Goal: Communication & Community: Answer question/provide support

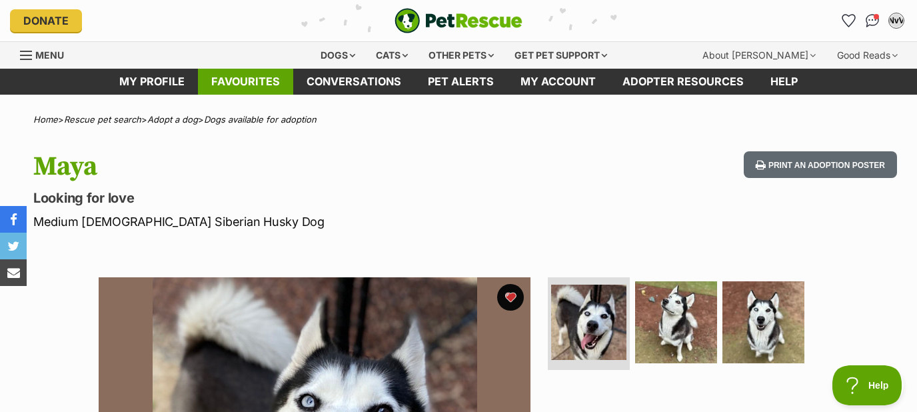
click at [256, 82] on link "Favourites" at bounding box center [245, 82] width 95 height 26
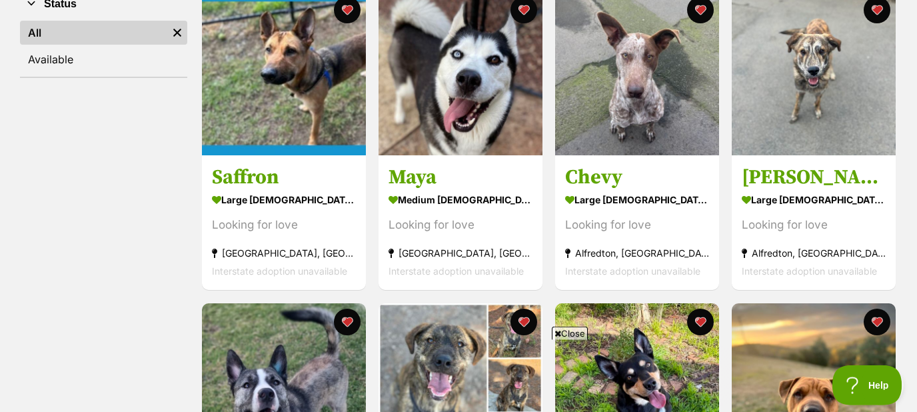
scroll to position [286, 0]
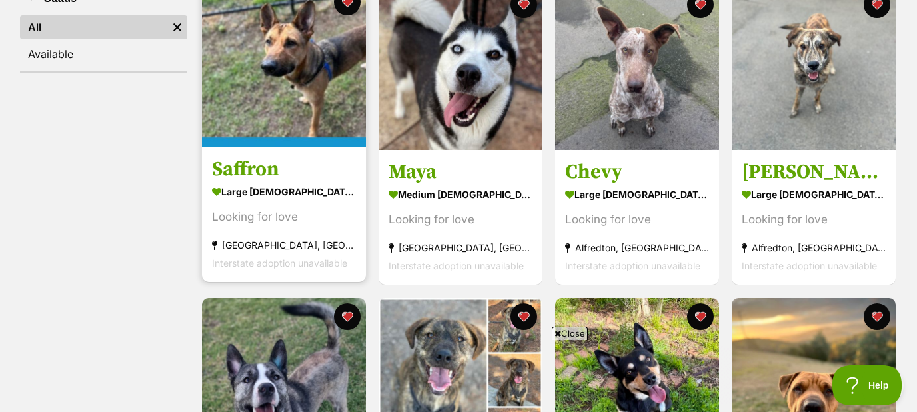
click at [302, 106] on img at bounding box center [284, 65] width 164 height 164
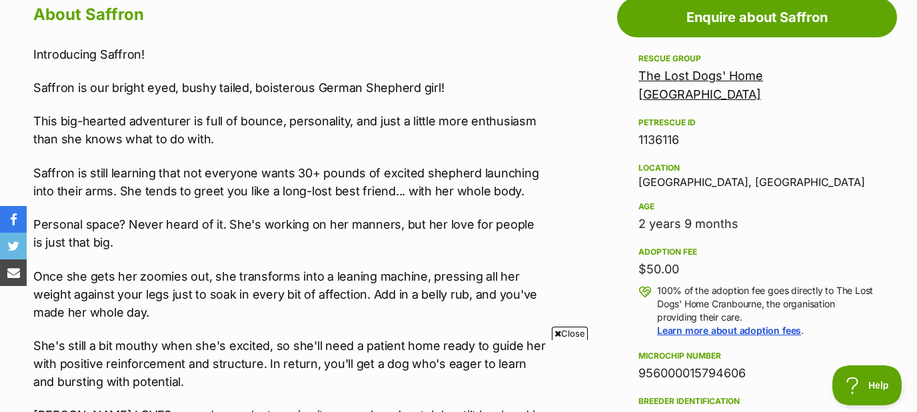
scroll to position [716, 0]
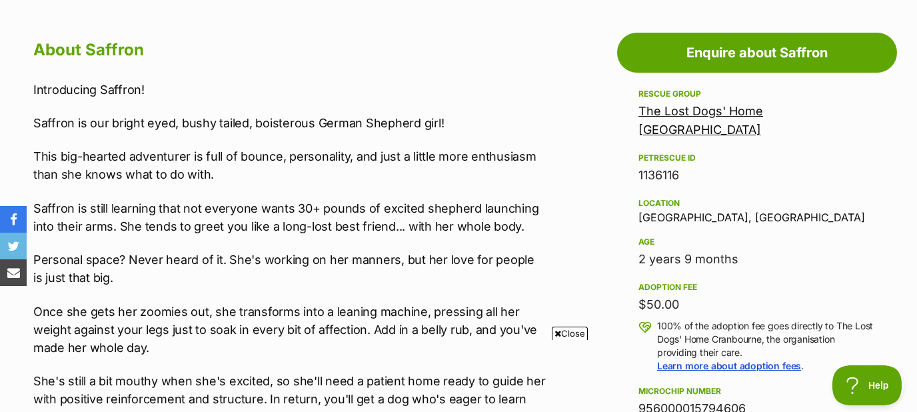
click at [719, 109] on link "The Lost Dogs' Home [GEOGRAPHIC_DATA]" at bounding box center [700, 120] width 125 height 33
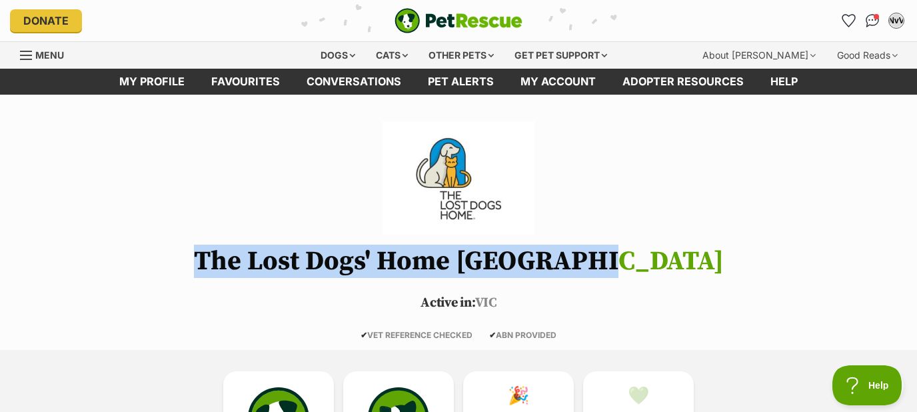
drag, startPoint x: 659, startPoint y: 262, endPoint x: 232, endPoint y: 262, distance: 427.7
click at [232, 262] on h1 "The Lost Dogs' Home Cranbourne" at bounding box center [458, 260] width 917 height 29
copy h1 "The Lost Dogs' Home Cranbourne"
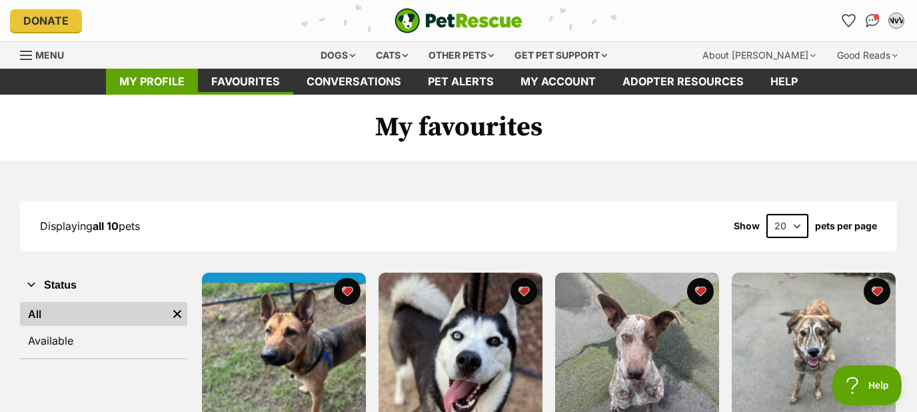
click at [147, 74] on link "My profile" at bounding box center [152, 82] width 92 height 26
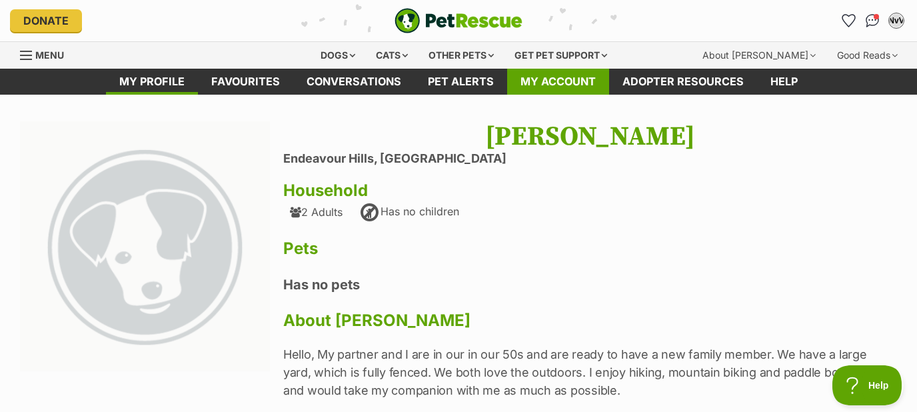
click at [564, 82] on link "My account" at bounding box center [558, 82] width 102 height 26
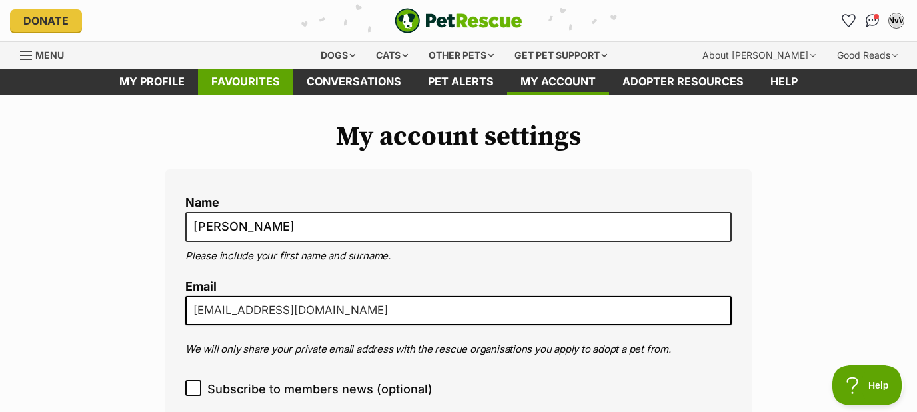
click at [261, 75] on link "Favourites" at bounding box center [245, 82] width 95 height 26
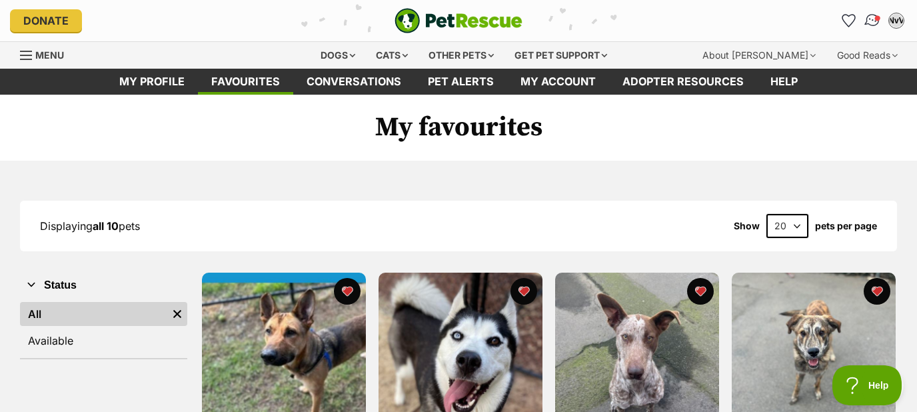
click at [873, 15] on img "Conversations" at bounding box center [872, 20] width 18 height 17
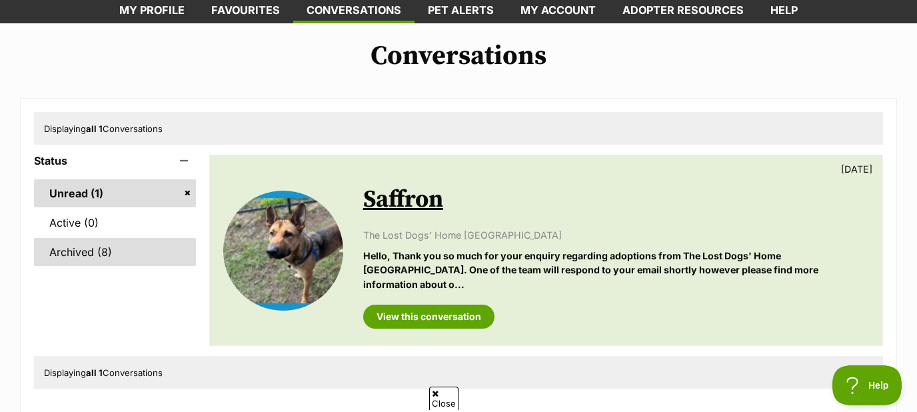
click at [70, 248] on link "Archived (8)" at bounding box center [115, 252] width 162 height 28
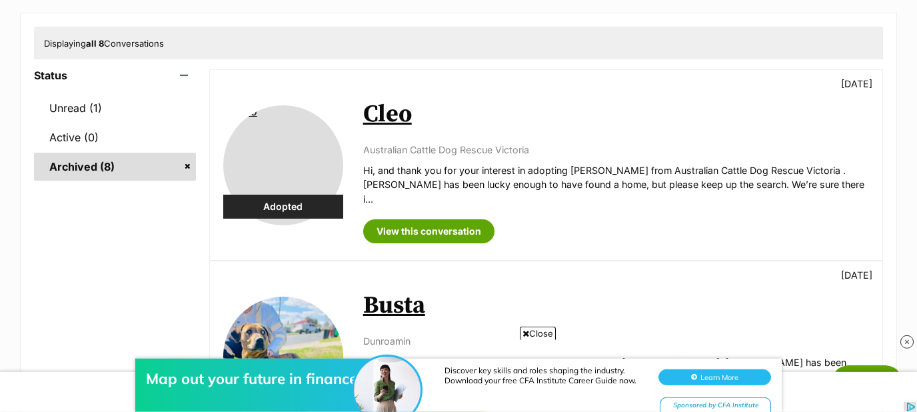
scroll to position [143, 0]
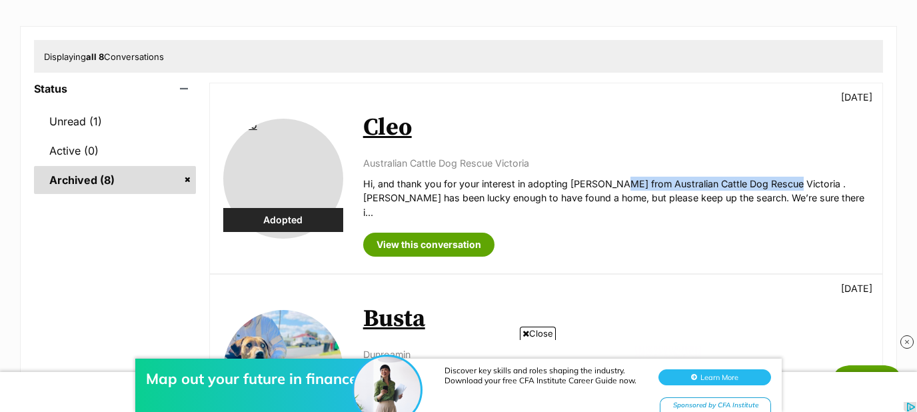
drag, startPoint x: 783, startPoint y: 183, endPoint x: 618, endPoint y: 181, distance: 165.9
click at [618, 181] on p "Hi, and thank you for your interest in adopting Cleo from Australian Cattle Dog…" at bounding box center [616, 198] width 506 height 43
copy p "Australian Cattle Dog Rescue Victoria"
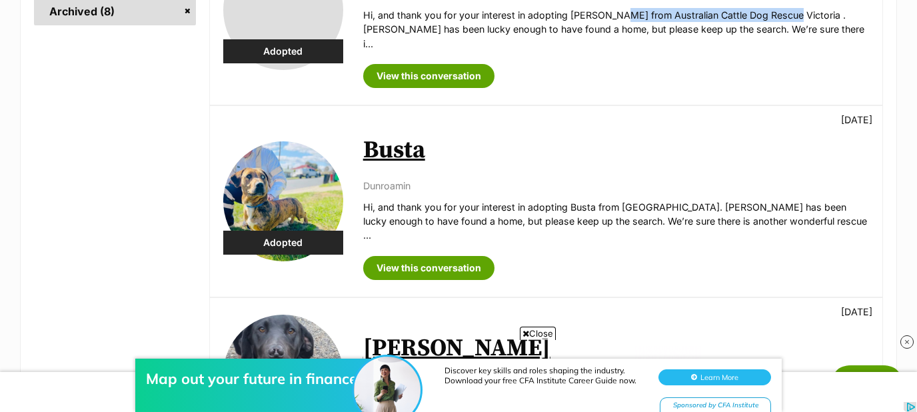
scroll to position [358, 0]
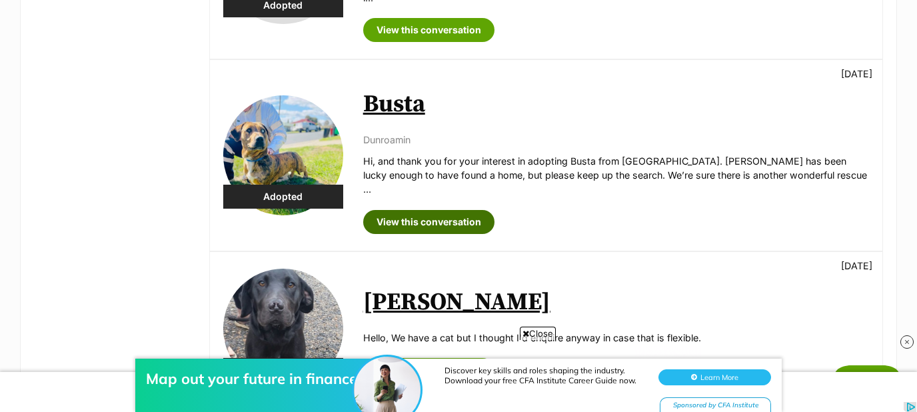
click at [415, 210] on link "View this conversation" at bounding box center [428, 222] width 131 height 24
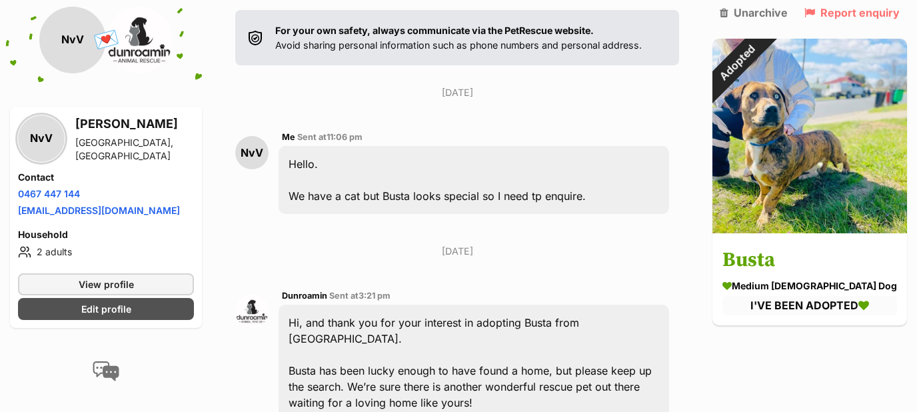
scroll to position [71, 0]
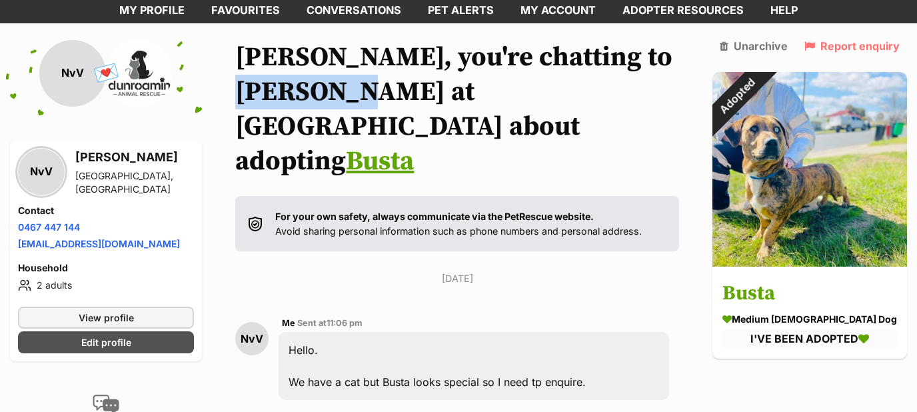
drag, startPoint x: 387, startPoint y: 95, endPoint x: 251, endPoint y: 87, distance: 136.2
click at [251, 87] on h1 "[PERSON_NAME], you're chatting to [PERSON_NAME] at [GEOGRAPHIC_DATA] about adop…" at bounding box center [457, 109] width 444 height 139
copy h1 "Dunroamin"
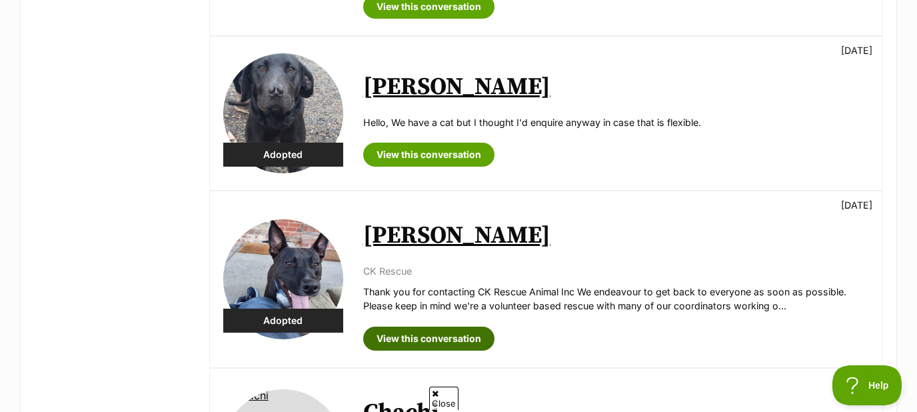
click at [422, 326] on link "View this conversation" at bounding box center [428, 338] width 131 height 24
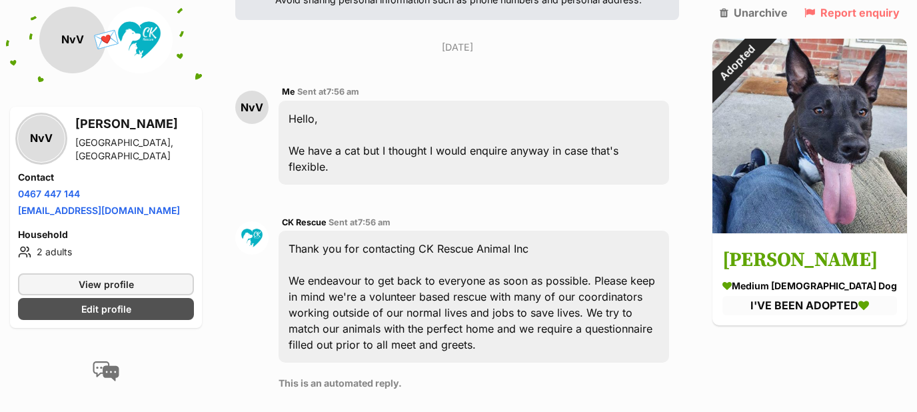
scroll to position [286, 0]
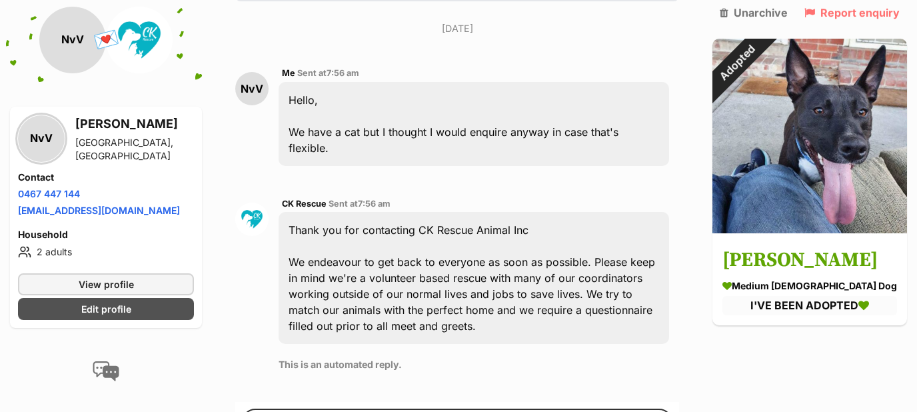
drag, startPoint x: 539, startPoint y: 179, endPoint x: 432, endPoint y: 181, distance: 106.6
click at [432, 212] on div "Thank you for contacting CK Rescue Animal Inc We endeavour to get back to every…" at bounding box center [473, 278] width 390 height 132
copy div "CK Rescue Animal Inc"
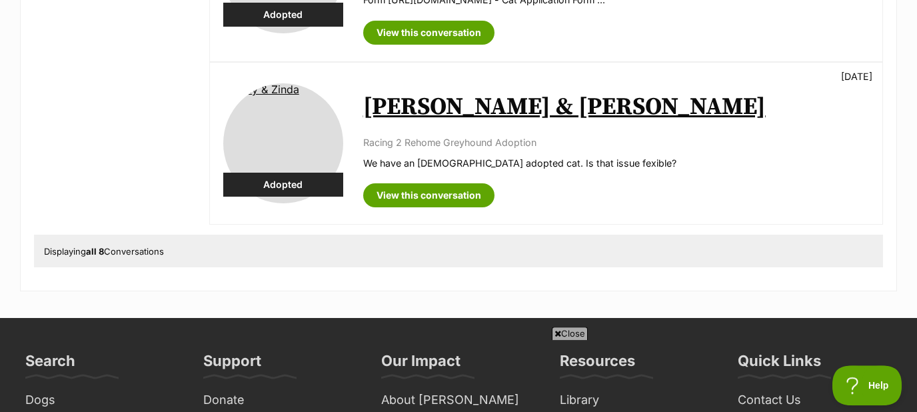
scroll to position [1360, 0]
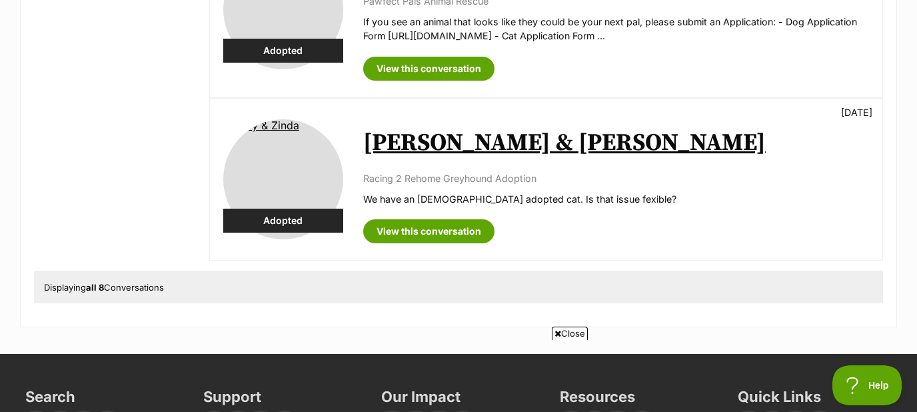
click at [434, 128] on link "[PERSON_NAME] & [PERSON_NAME]" at bounding box center [564, 143] width 402 height 30
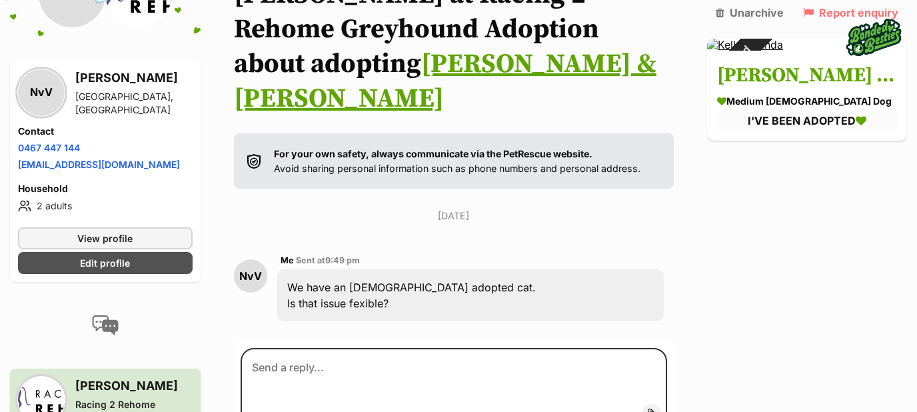
scroll to position [71, 0]
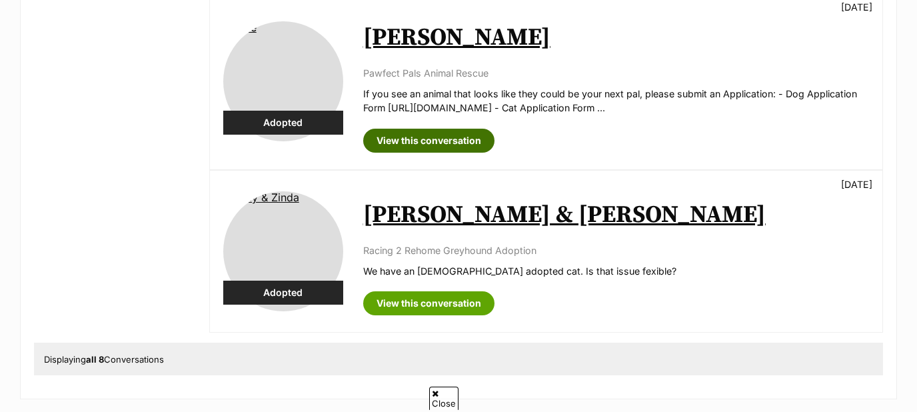
scroll to position [1289, 0]
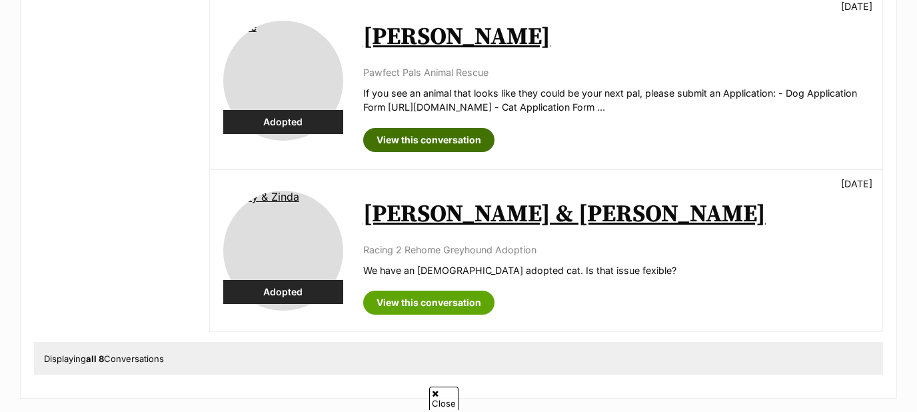
click at [416, 128] on link "View this conversation" at bounding box center [428, 140] width 131 height 24
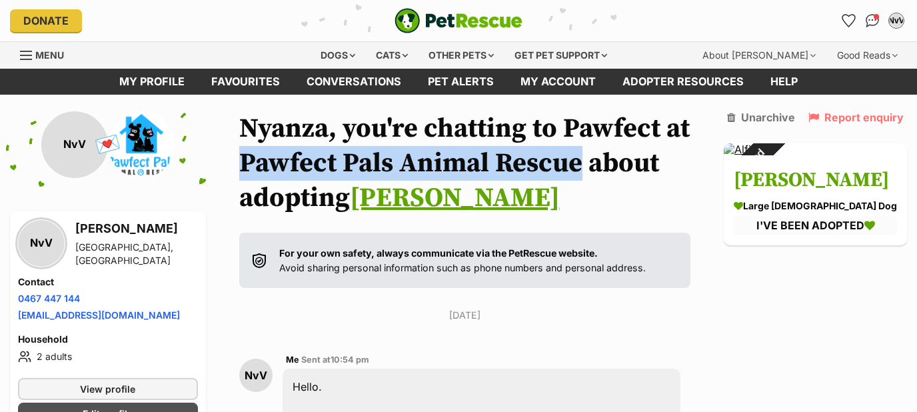
drag, startPoint x: 588, startPoint y: 161, endPoint x: 252, endPoint y: 158, distance: 335.1
click at [252, 158] on h1 "[PERSON_NAME], you're chatting to Pawfect at Pawfect Pals Animal Rescue about a…" at bounding box center [464, 163] width 451 height 104
copy h1 "Pawfect Pals Animal Rescue"
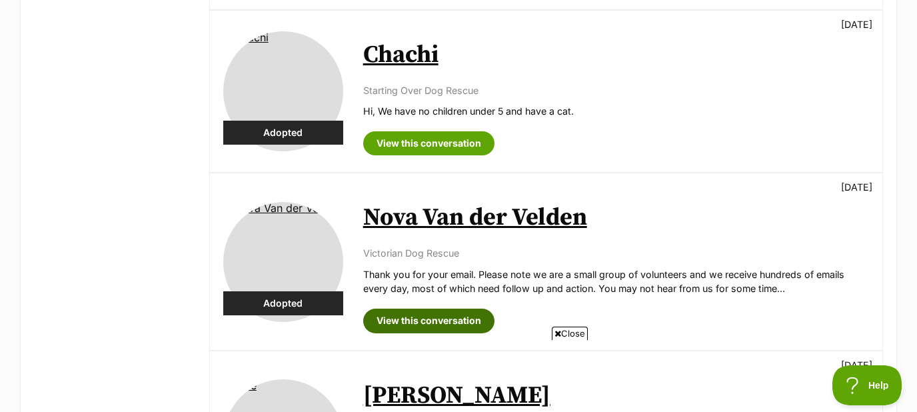
click at [434, 308] on link "View this conversation" at bounding box center [428, 320] width 131 height 24
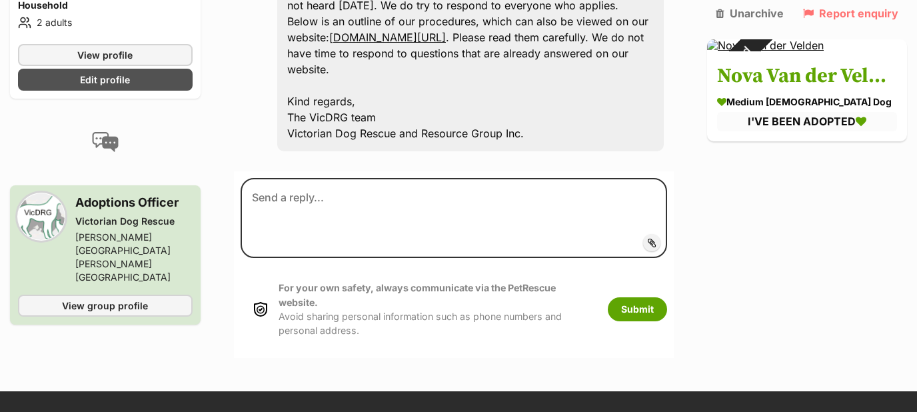
scroll to position [1006, 0]
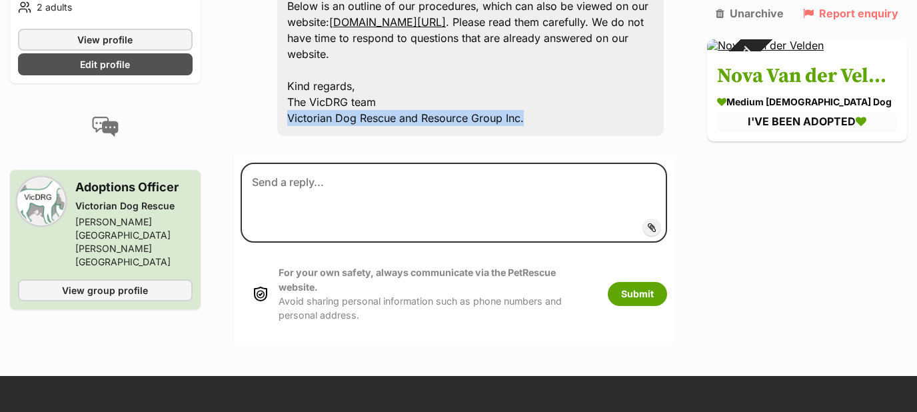
drag, startPoint x: 524, startPoint y: 185, endPoint x: 289, endPoint y: 184, distance: 234.5
copy div "Victorian Dog Rescue and Resource Group Inc."
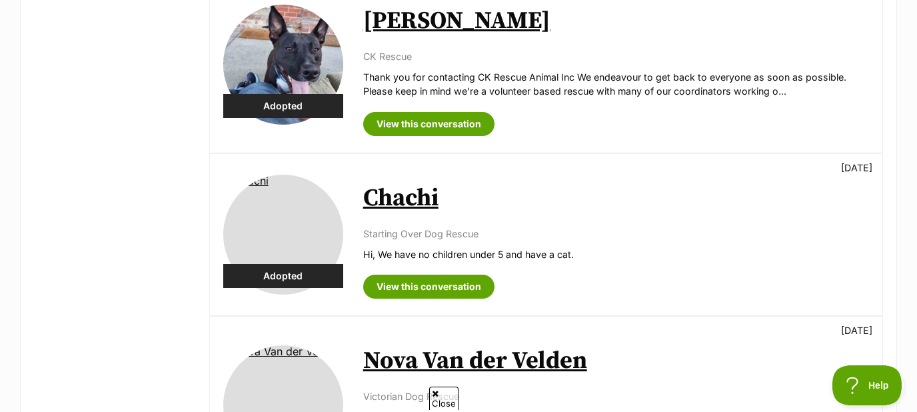
click at [402, 183] on link "Chachi" at bounding box center [400, 198] width 75 height 30
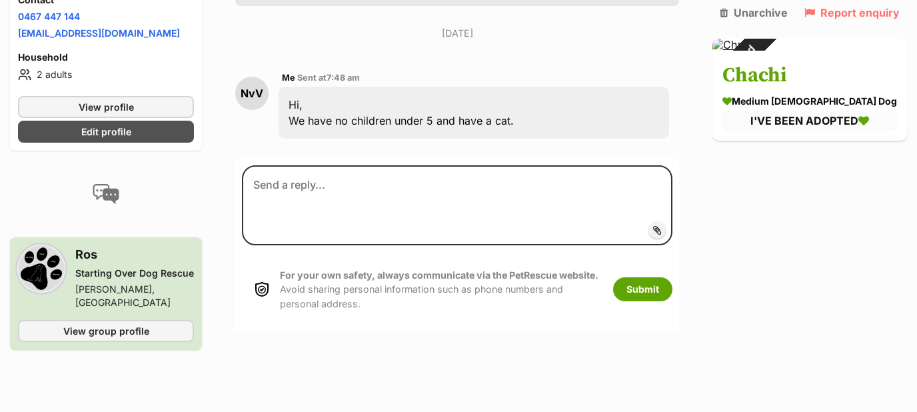
scroll to position [286, 0]
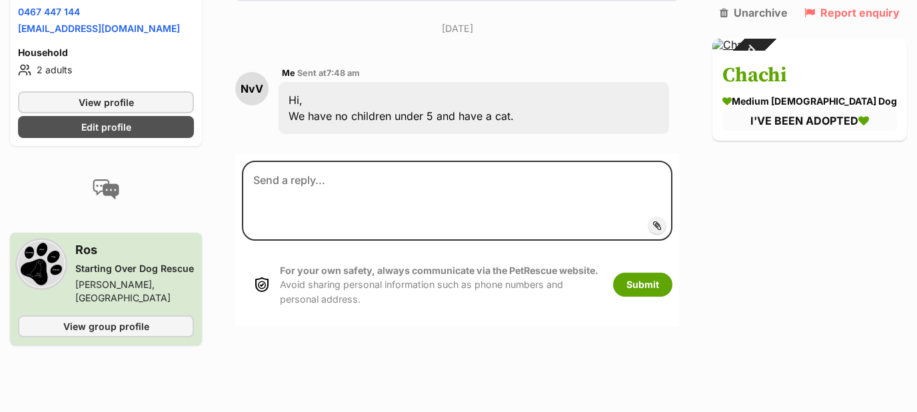
drag, startPoint x: 190, startPoint y: 268, endPoint x: 71, endPoint y: 267, distance: 119.2
click at [71, 267] on div "Ros Starting Over Dog Rescue [GEOGRAPHIC_DATA][PERSON_NAME][GEOGRAPHIC_DATA]" at bounding box center [106, 272] width 176 height 64
copy div "Starting Over Dog Rescue"
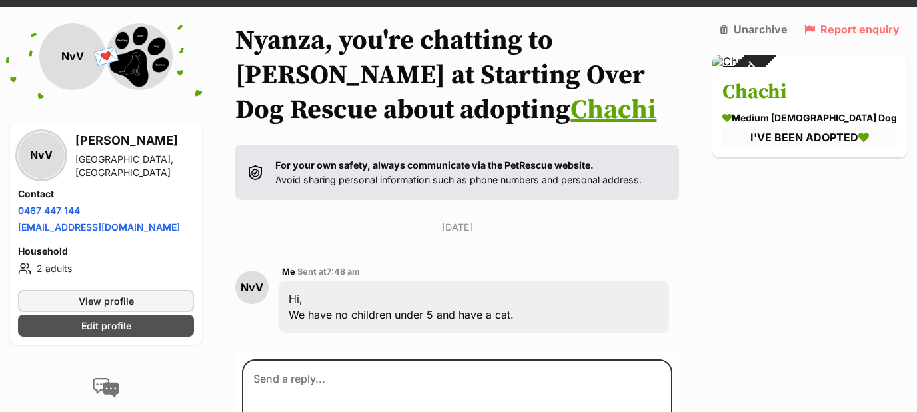
scroll to position [0, 0]
